Goal: Communication & Community: Answer question/provide support

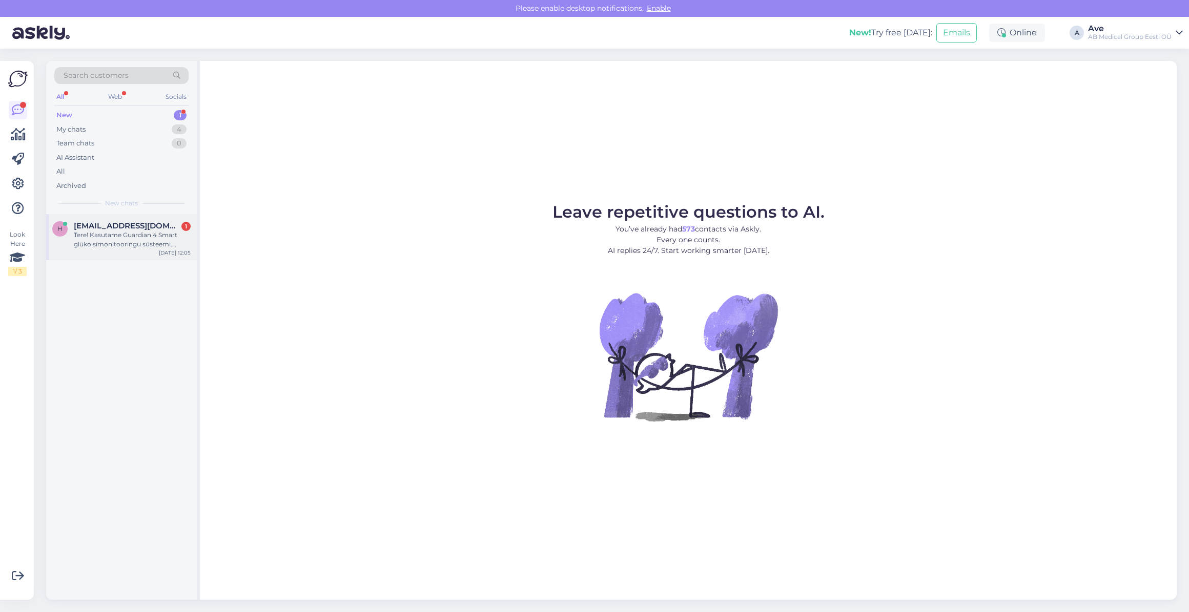
click at [103, 229] on span "[EMAIL_ADDRESS][DOMAIN_NAME]" at bounding box center [127, 225] width 107 height 9
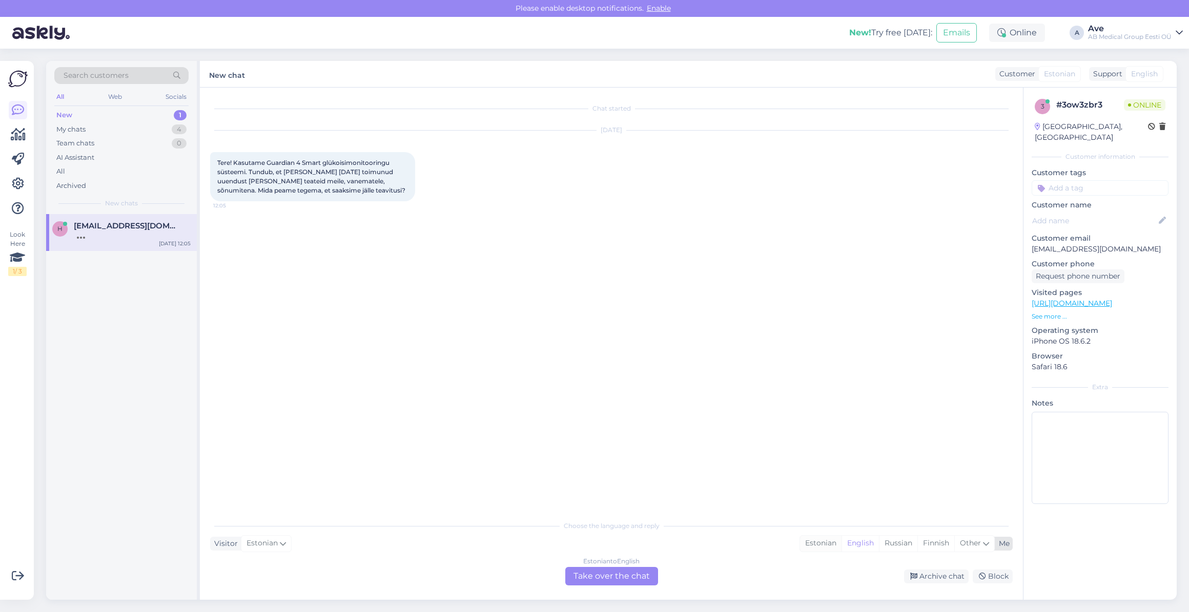
click at [816, 542] on div "Estonian" at bounding box center [821, 543] width 42 height 15
click at [577, 576] on div "Estonian to Estonian Take over the chat" at bounding box center [611, 576] width 93 height 18
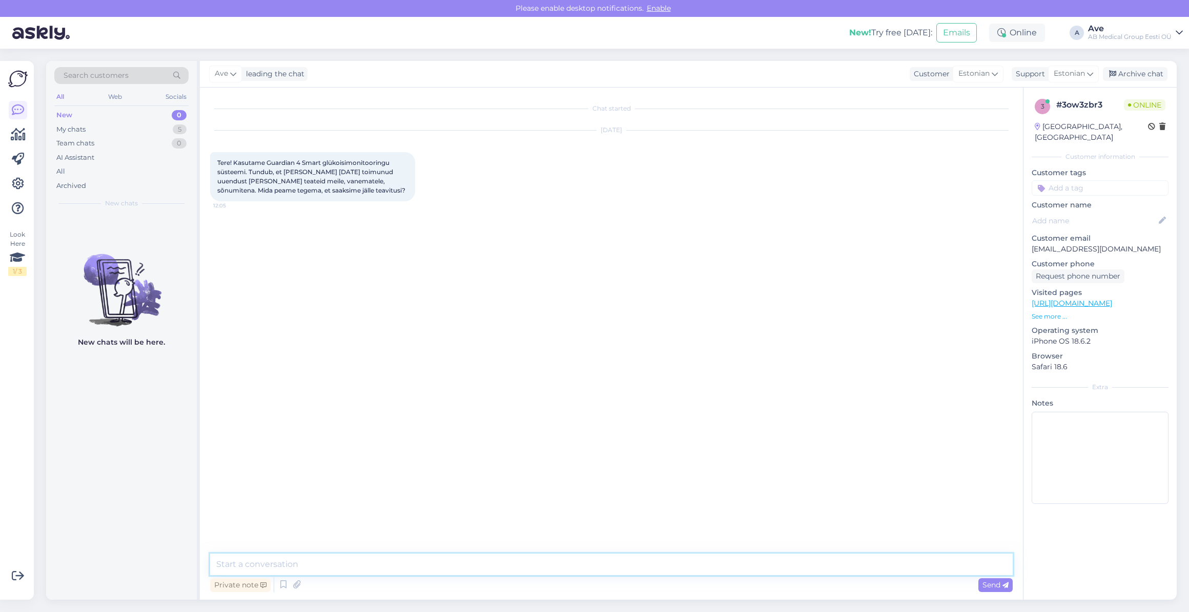
click at [378, 572] on textarea at bounding box center [611, 565] width 803 height 22
type textarea "Tere. Palun kirjutage oma murest meie tootespetsialistile Marilin Niilusele mar…"
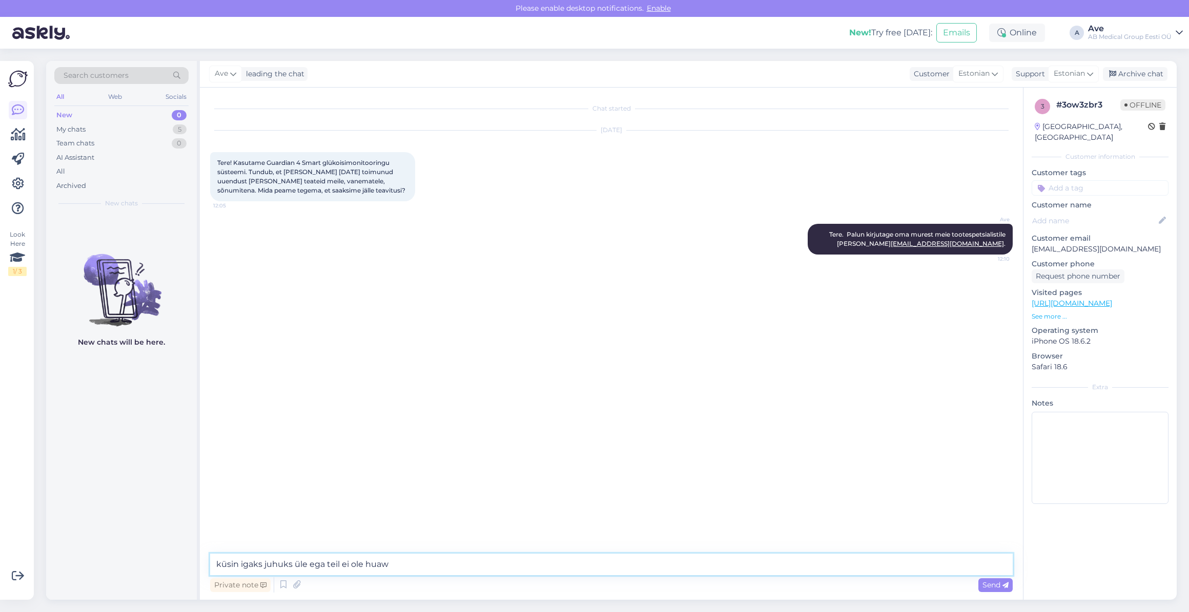
click at [918, 567] on textarea "küsin igaks juhuks üle ega teil ei ole huaw" at bounding box center [611, 565] width 803 height 22
paste textarea "Huaweide"
type textarea "küsin igaks juhuks üle ega teil ei ole Huawei telefon."
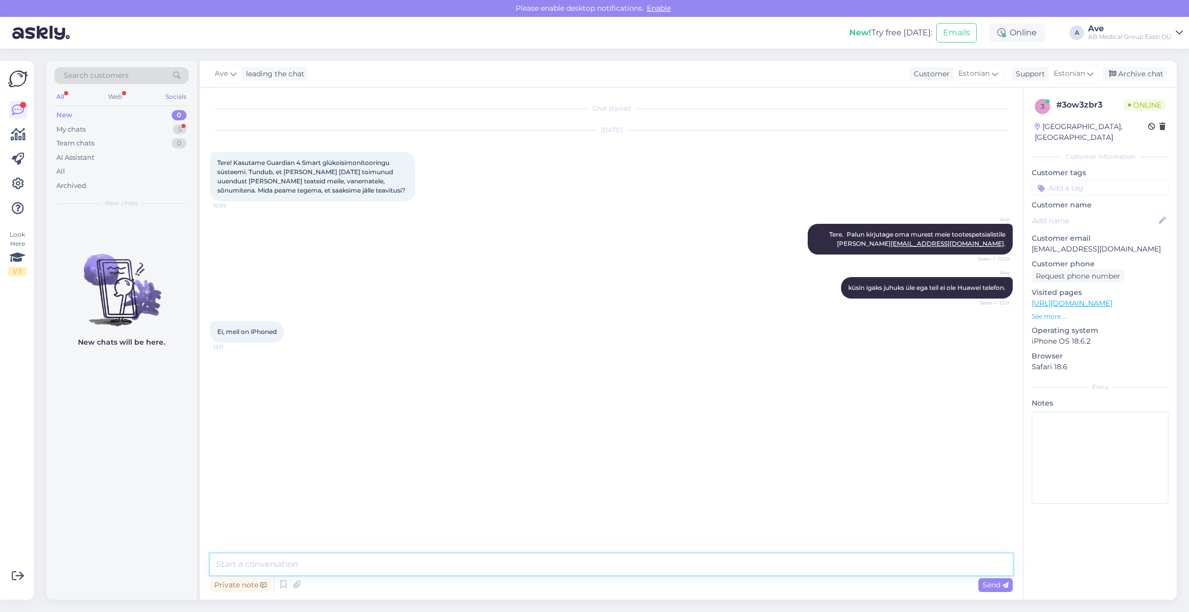
click at [251, 562] on textarea at bounding box center [611, 565] width 803 height 22
type textarea "s"
click at [245, 564] on textarea "Selge, jah saatke küsimus Marilinile." at bounding box center [611, 565] width 803 height 22
type textarea "Jah saatke küsimus Marilinile."
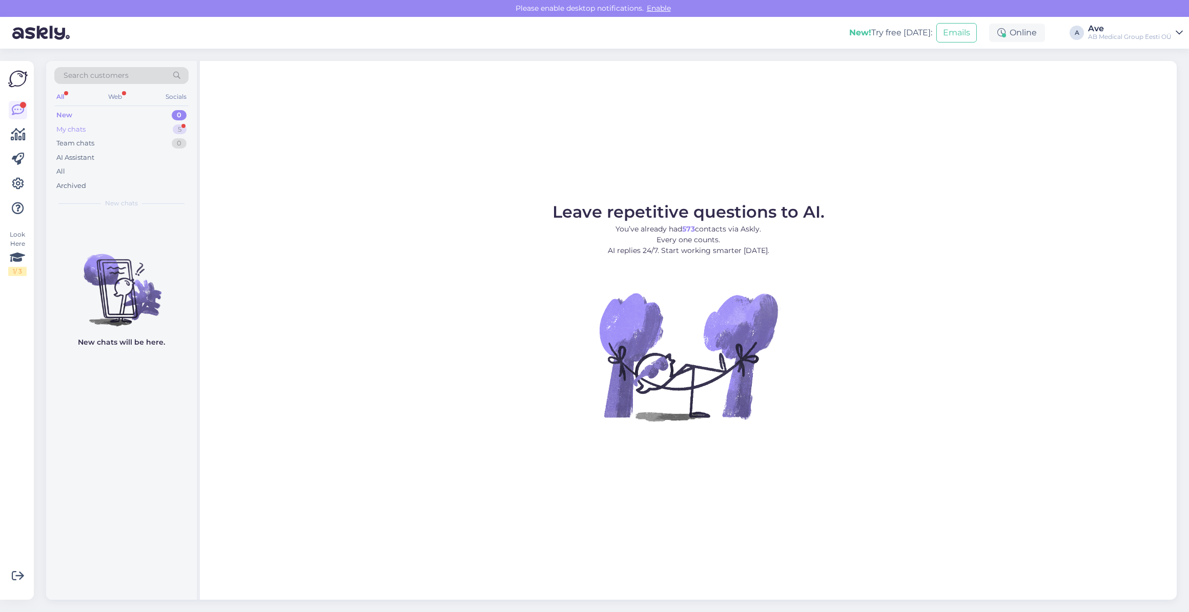
click at [98, 131] on div "My chats 5" at bounding box center [121, 129] width 134 height 14
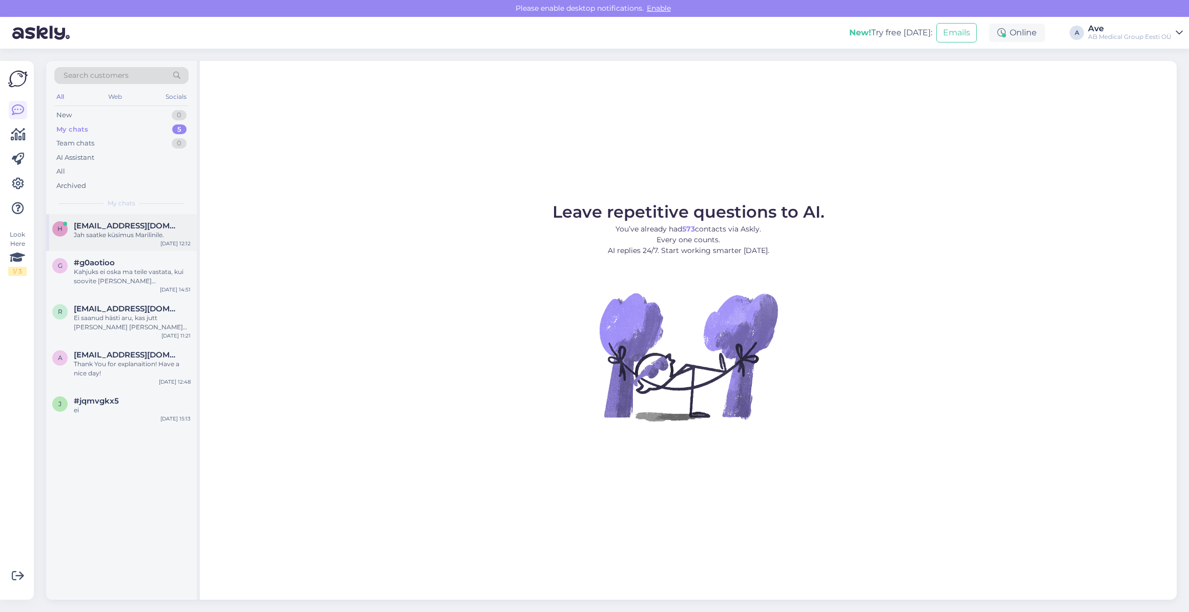
click at [110, 218] on div "h [EMAIL_ADDRESS][DOMAIN_NAME] Jah saatke küsimus Marilinile. [DATE] 12:12" at bounding box center [121, 232] width 151 height 37
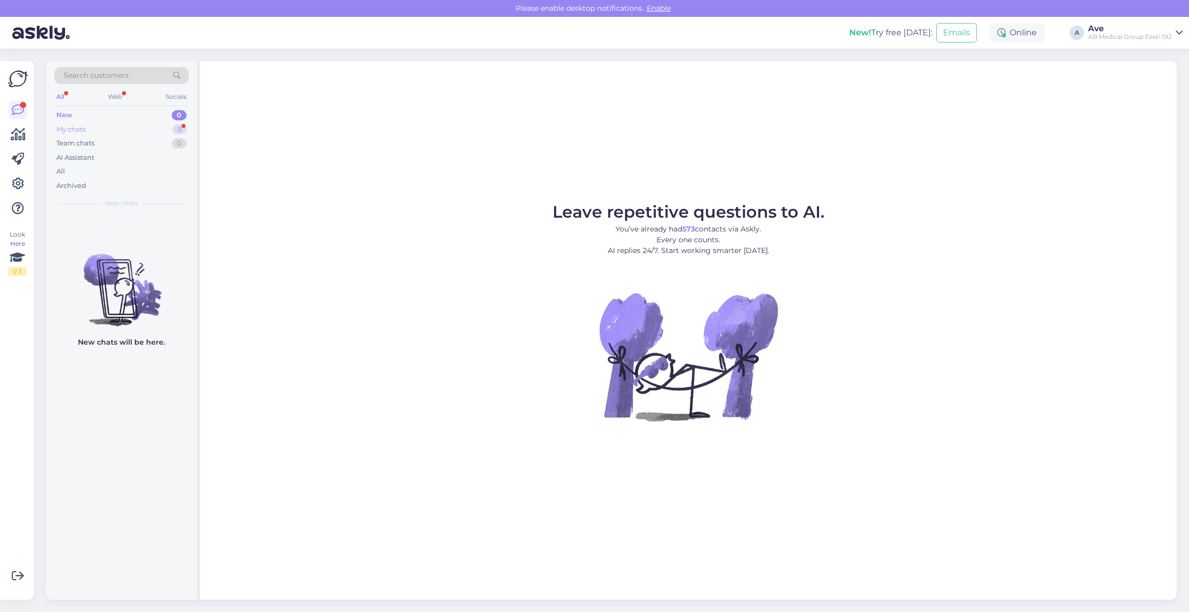
click at [160, 131] on div "My chats 5" at bounding box center [121, 129] width 134 height 14
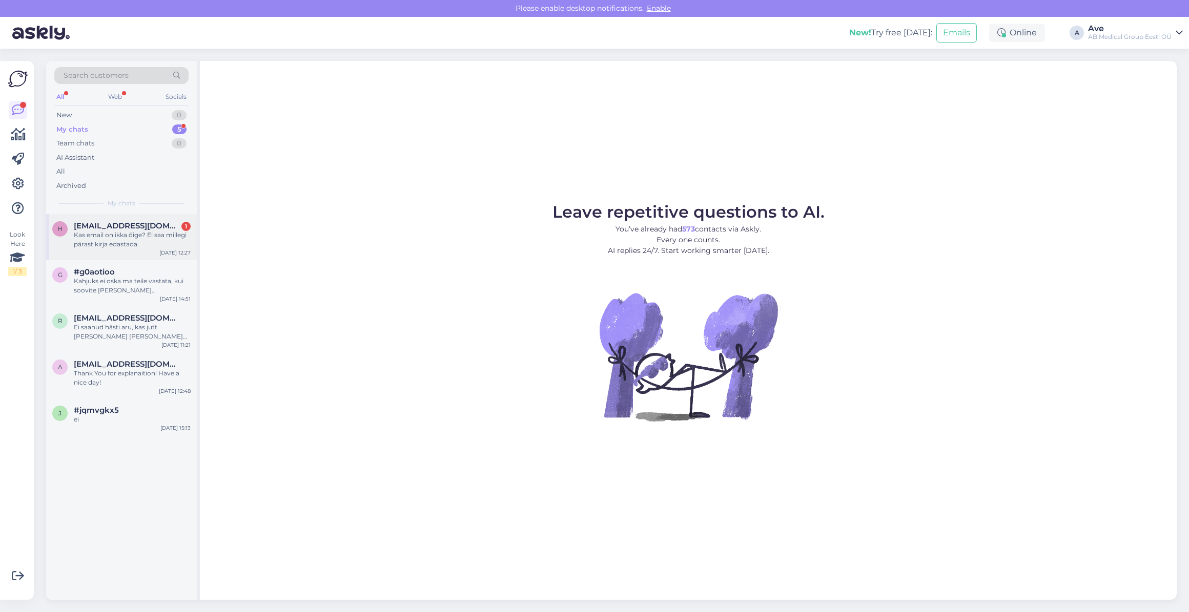
click at [152, 229] on span "[EMAIL_ADDRESS][DOMAIN_NAME]" at bounding box center [127, 225] width 107 height 9
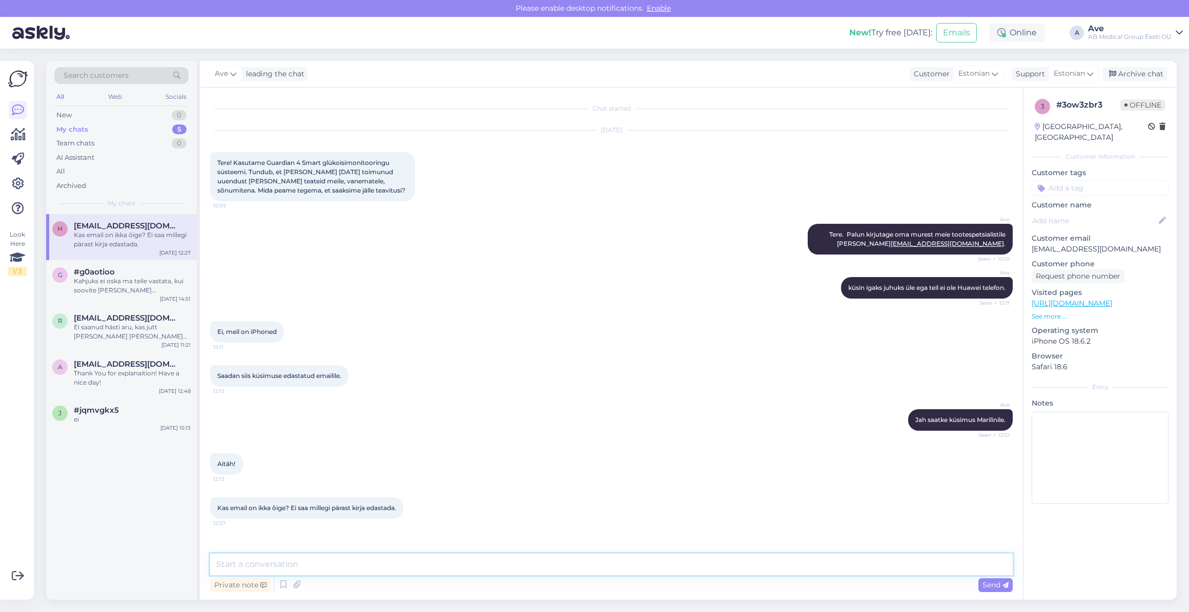
click at [291, 562] on textarea at bounding box center [611, 565] width 803 height 22
type textarea "oi, n on jäänud puudu"
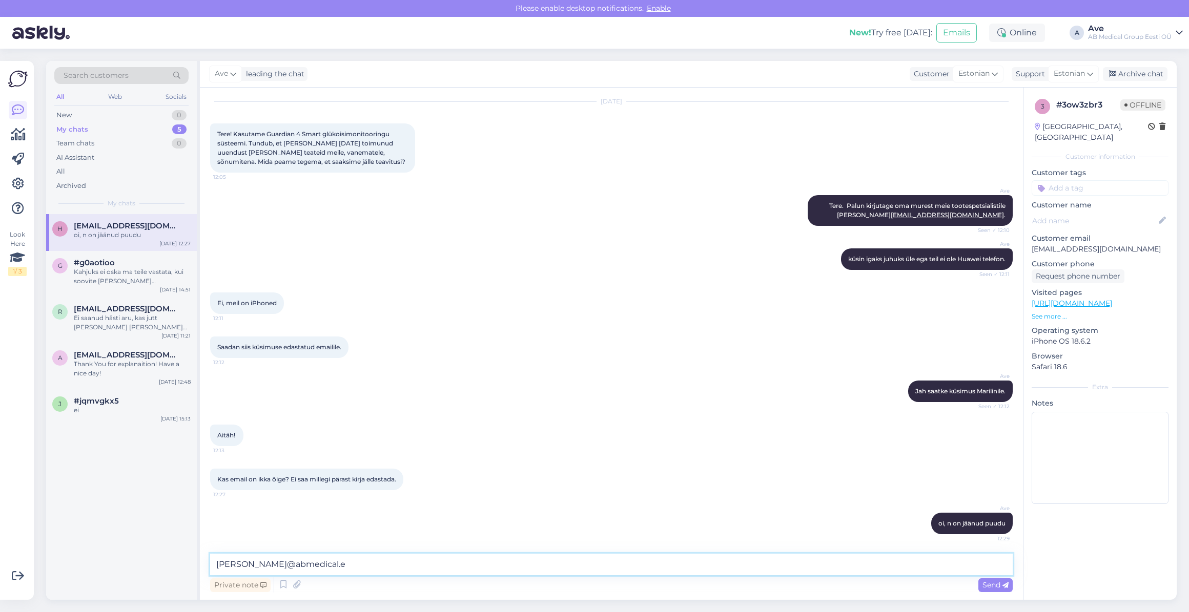
type textarea "[PERSON_NAME][EMAIL_ADDRESS][DOMAIN_NAME]"
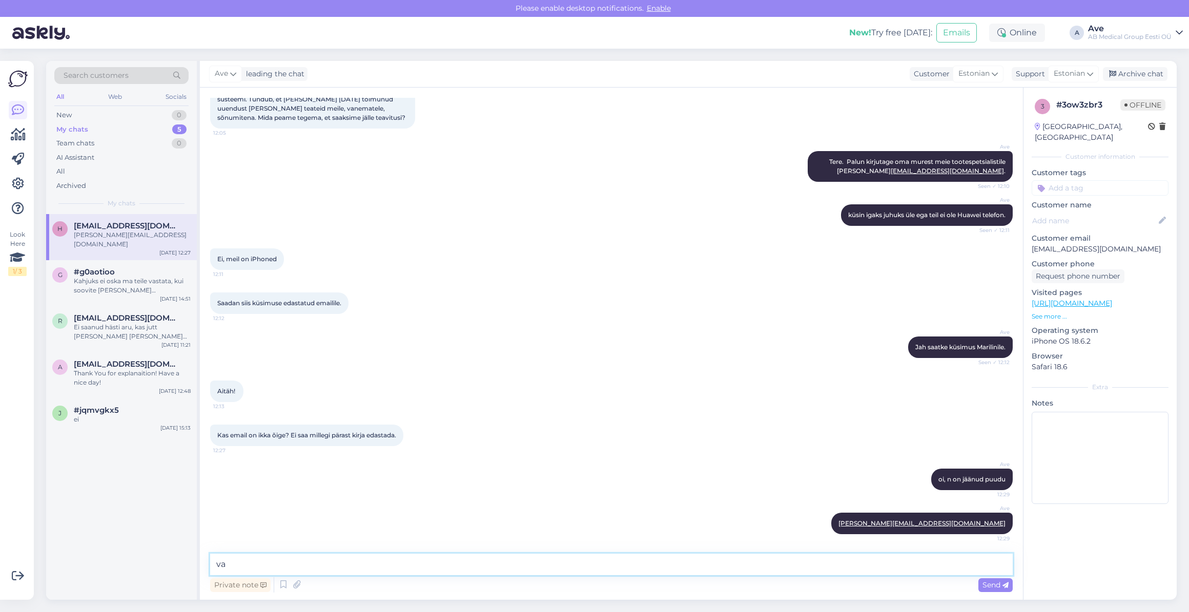
type textarea "v"
type textarea "Vabandust."
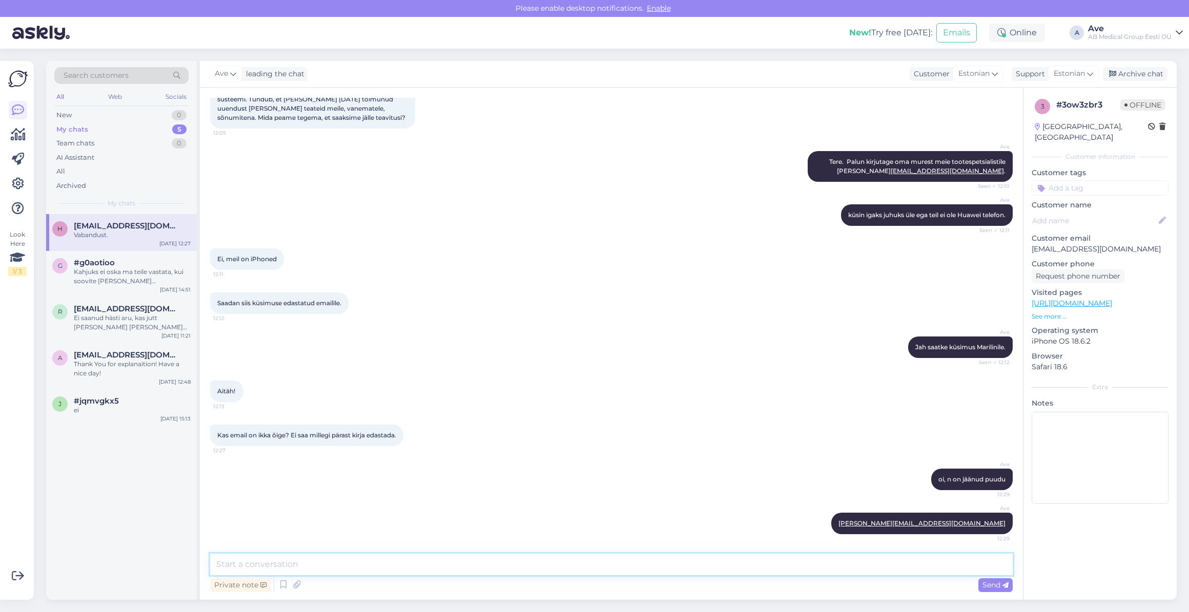
scroll to position [117, 0]
